Goal: Task Accomplishment & Management: Use online tool/utility

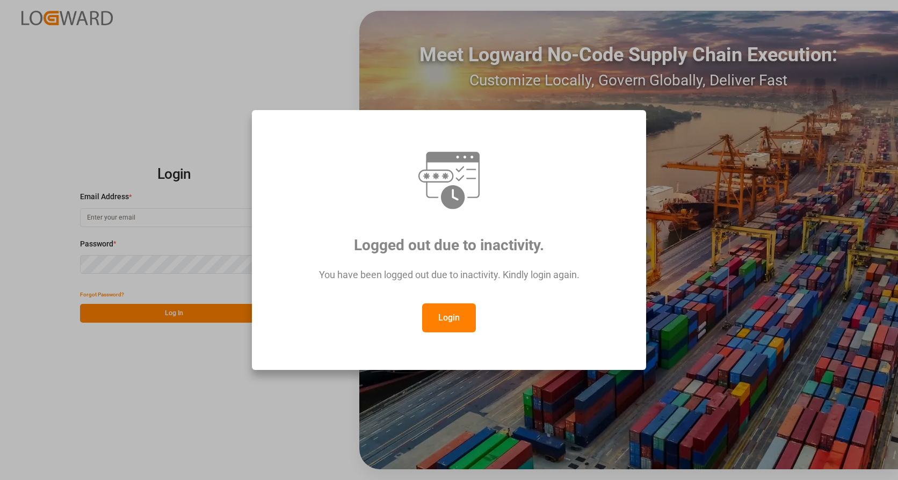
click at [449, 314] on button "Login" at bounding box center [449, 317] width 54 height 29
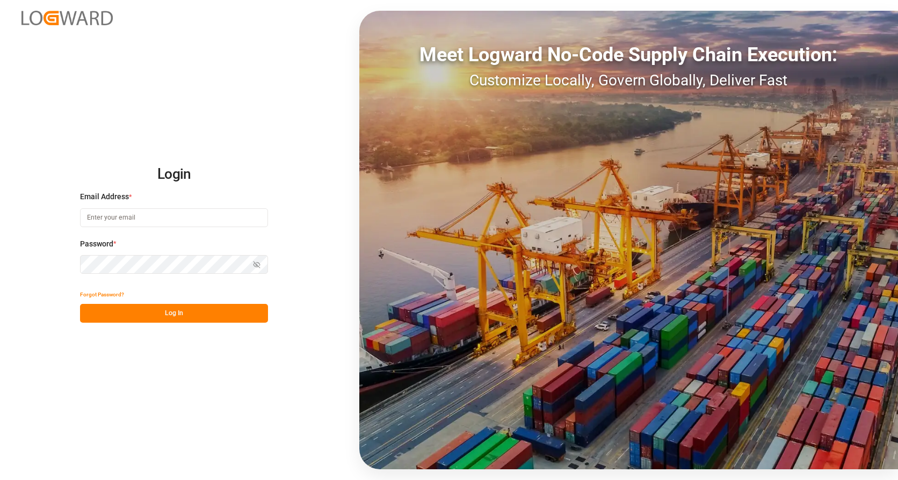
click at [155, 215] on input at bounding box center [174, 217] width 188 height 19
type input "[PERSON_NAME][EMAIL_ADDRESS][PERSON_NAME][DOMAIN_NAME]"
drag, startPoint x: 200, startPoint y: 309, endPoint x: 209, endPoint y: 306, distance: 10.0
click at [200, 309] on button "Log In" at bounding box center [174, 313] width 188 height 19
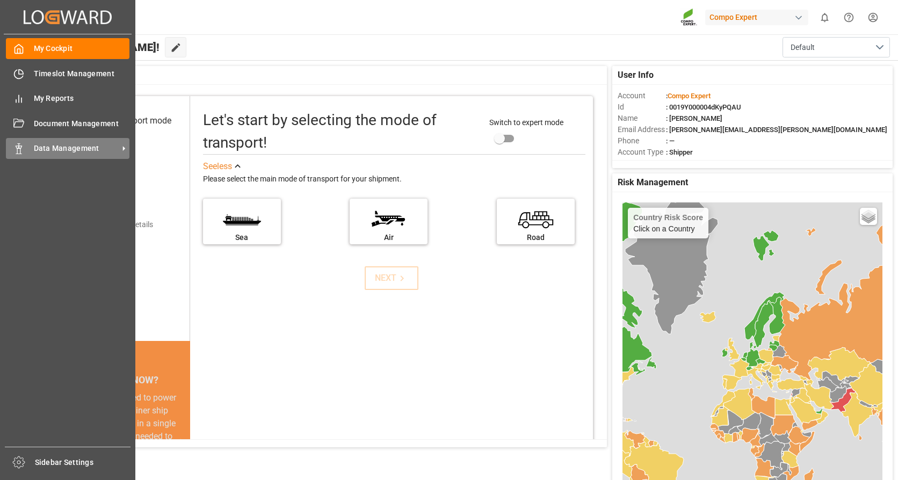
click at [50, 147] on span "Data Management" at bounding box center [76, 148] width 85 height 11
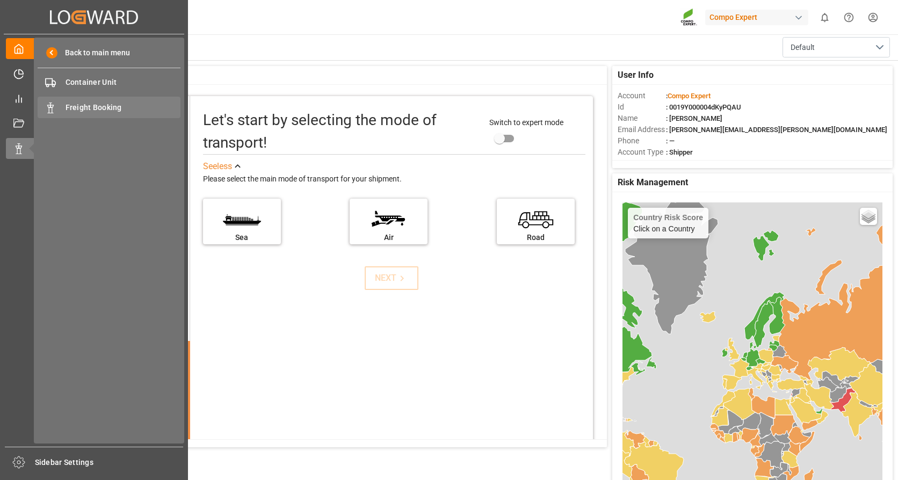
click at [95, 108] on span "Freight Booking" at bounding box center [123, 107] width 115 height 11
